Goal: Transaction & Acquisition: Purchase product/service

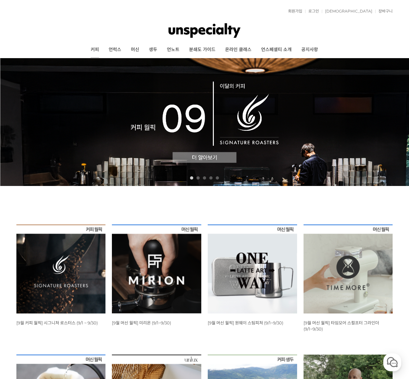
click at [96, 51] on link "커피" at bounding box center [95, 50] width 18 height 16
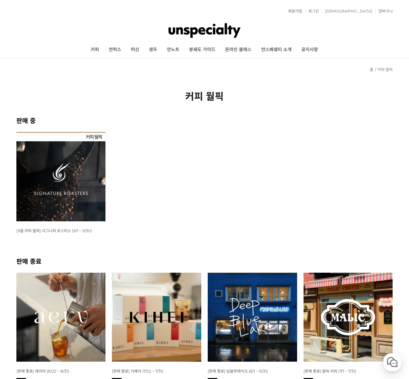
click at [75, 181] on img at bounding box center [60, 176] width 89 height 89
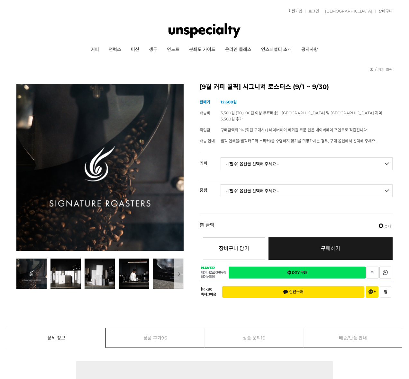
click at [258, 161] on select "- [필수] 옵션을 선택해 주세요 - ------------------- 언스페셜티 분쇄도 가이드 종이(주문 1건당 최대 1개 제공) 월픽 인…" at bounding box center [307, 164] width 172 height 13
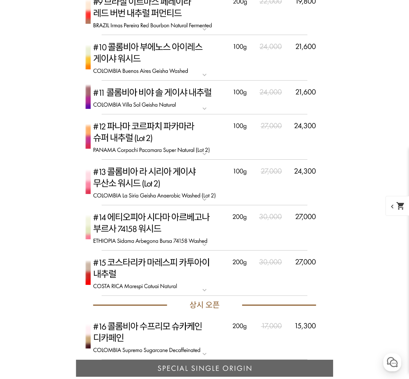
scroll to position [2250, 0]
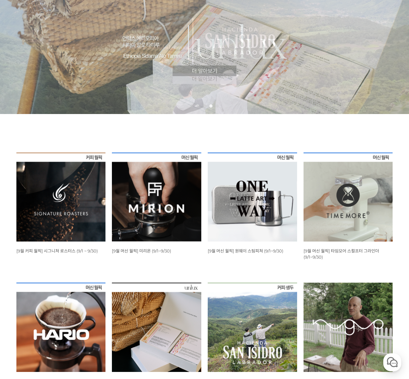
scroll to position [73, 0]
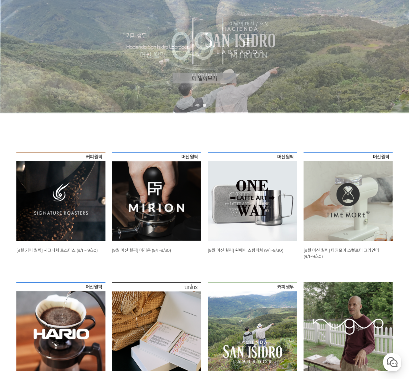
click at [38, 208] on img at bounding box center [60, 196] width 89 height 89
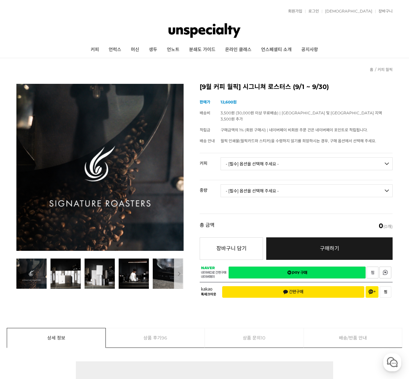
click at [259, 158] on select "- [필수] 옵션을 선택해 주세요 - ------------------- 언스페셜티 분쇄도 가이드 종이(주문 1건당 최대 1개 제공) 월픽 인…" at bounding box center [307, 164] width 172 height 13
click at [258, 158] on select "- [필수] 옵션을 선택해 주세요 - ------------------- 언스페셜티 분쇄도 가이드 종이(주문 1건당 최대 1개 제공) 월픽 인…" at bounding box center [307, 164] width 172 height 13
click at [221, 158] on select "- [필수] 옵션을 선택해 주세요 - ------------------- 언스페셜티 분쇄도 가이드 종이(주문 1건당 최대 1개 제공) 월픽 인…" at bounding box center [307, 164] width 172 height 13
click at [260, 161] on select "- [필수] 옵션을 선택해 주세요 - ------------------- 언스페셜티 분쇄도 가이드 종이(주문 1건당 최대 1개 제공) 월픽 인…" at bounding box center [307, 164] width 172 height 13
click at [254, 161] on select "- [필수] 옵션을 선택해 주세요 - ------------------- 언스페셜티 분쇄도 가이드 종이(주문 1건당 최대 1개 제공) 월픽 인…" at bounding box center [307, 164] width 172 height 13
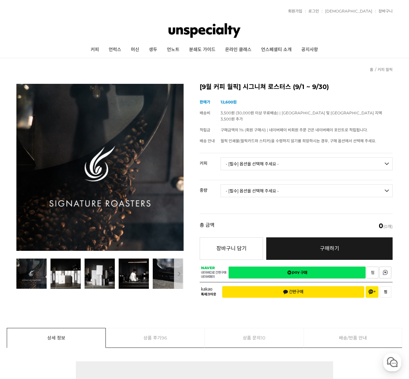
select select "#5 에티오피아 게뎁 우리 헤얼룸 워시드"
click at [221, 158] on select "- [필수] 옵션을 선택해 주세요 - ------------------- 언스페셜티 분쇄도 가이드 종이(주문 1건당 최대 1개 제공) 월픽 인…" at bounding box center [307, 164] width 172 height 13
click at [277, 185] on select "- [필수] 옵션을 선택해 주세요 - ------------------- 200g" at bounding box center [307, 191] width 172 height 13
select select "200g"
click at [221, 185] on select "- [필수] 옵션을 선택해 주세요 - ------------------- 200g" at bounding box center [307, 191] width 172 height 13
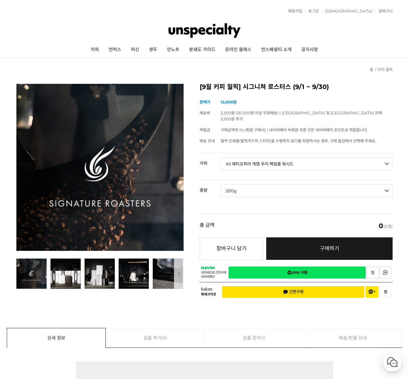
select select "*"
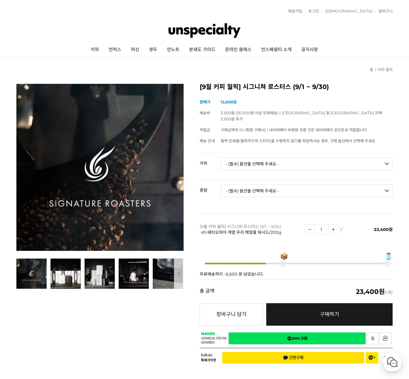
click at [279, 185] on select "- [필수] 옵션을 선택해 주세요 - ------------------- 200g" at bounding box center [307, 191] width 172 height 13
click at [221, 185] on select "- [필수] 옵션을 선택해 주세요 - ------------------- 200g" at bounding box center [307, 191] width 172 height 13
click at [255, 161] on select "- [필수] 옵션을 선택해 주세요 - ------------------- 언스페셜티 분쇄도 가이드 종이(주문 1건당 최대 1개 제공) 월픽 인…" at bounding box center [307, 164] width 172 height 13
click at [221, 158] on select "- [필수] 옵션을 선택해 주세요 - ------------------- 언스페셜티 분쇄도 가이드 종이(주문 1건당 최대 1개 제공) 월픽 인…" at bounding box center [307, 164] width 172 height 13
click at [254, 158] on select "- [필수] 옵션을 선택해 주세요 - ------------------- 언스페셜티 분쇄도 가이드 종이(주문 1건당 최대 1개 제공) 월픽 인…" at bounding box center [307, 164] width 172 height 13
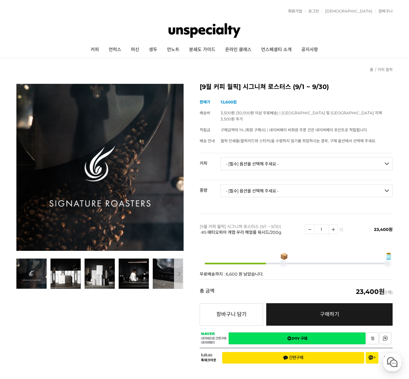
click at [221, 158] on select "- [필수] 옵션을 선택해 주세요 - ------------------- 언스페셜티 분쇄도 가이드 종이(주문 1건당 최대 1개 제공) 월픽 인…" at bounding box center [307, 164] width 172 height 13
click at [252, 158] on select "- [필수] 옵션을 선택해 주세요 - ------------------- 언스페셜티 분쇄도 가이드 종이(주문 1건당 최대 1개 제공) 월픽 인…" at bounding box center [307, 164] width 172 height 13
select select "#2 에티오피아 예가체프 '문규셀렉션 2' 내추럴"
click at [221, 158] on select "- [필수] 옵션을 선택해 주세요 - ------------------- 언스페셜티 분쇄도 가이드 종이(주문 1건당 최대 1개 제공) 월픽 인…" at bounding box center [307, 164] width 172 height 13
click at [248, 185] on select "- [필수] 옵션을 선택해 주세요 - ------------------- 200g" at bounding box center [307, 191] width 172 height 13
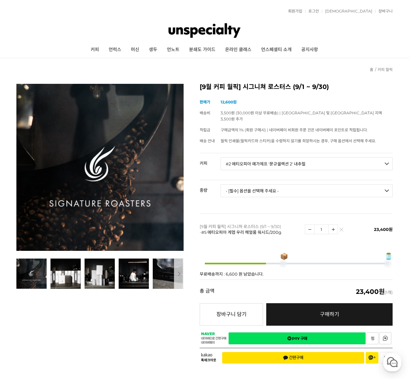
select select "200g"
click at [221, 185] on select "- [필수] 옵션을 선택해 주세요 - ------------------- 200g" at bounding box center [307, 191] width 172 height 13
select select "*"
